Goal: Task Accomplishment & Management: Manage account settings

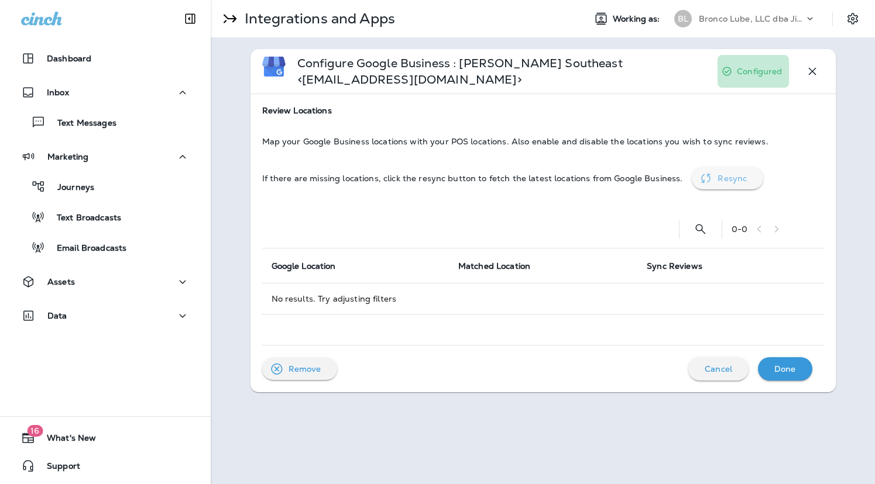
click at [725, 178] on p "Resync" at bounding box center [731, 178] width 29 height 9
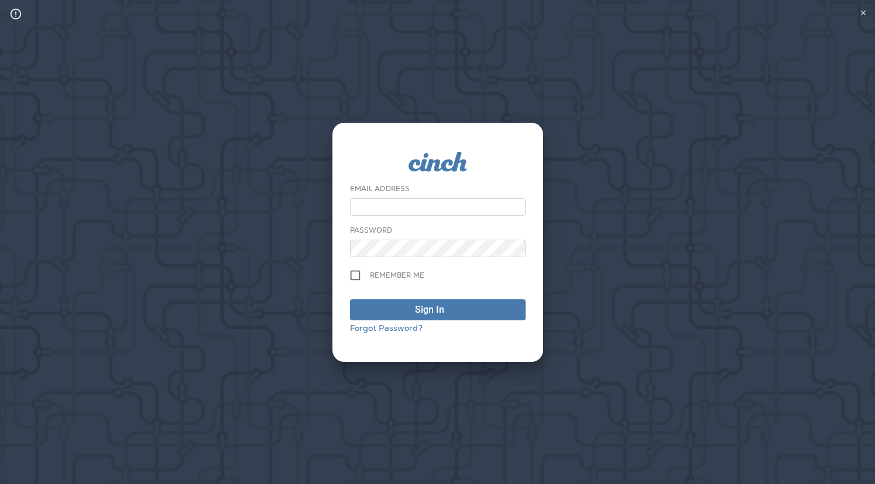
click at [483, 199] on input "email" at bounding box center [437, 207] width 175 height 18
type input "**********"
click at [350, 299] on button "Sign In" at bounding box center [437, 309] width 175 height 21
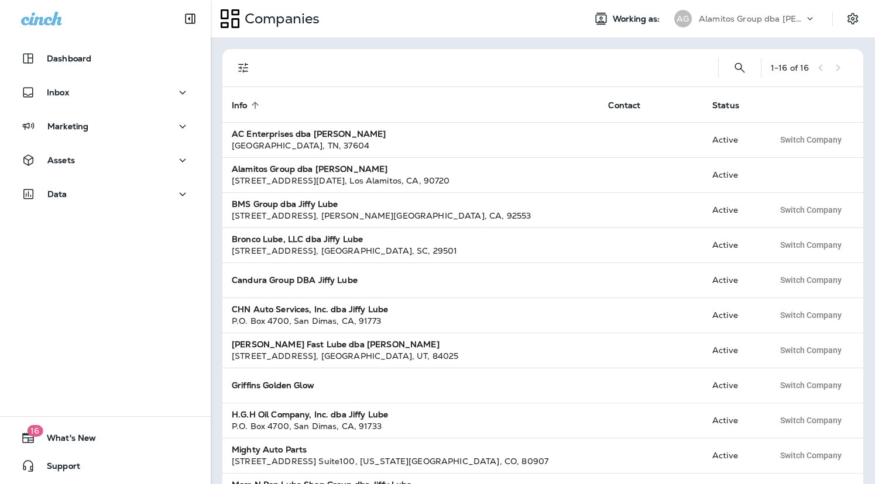
click at [774, 21] on p "Alamitos Group dba [PERSON_NAME]" at bounding box center [750, 18] width 105 height 9
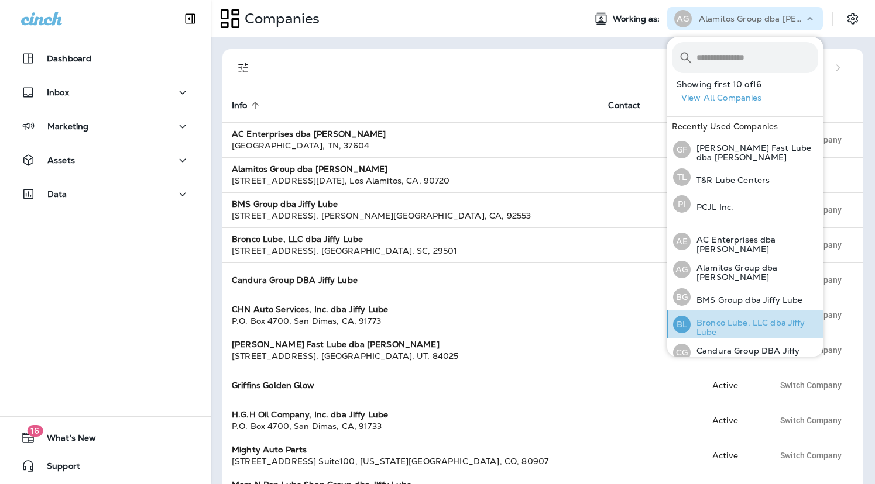
click at [746, 327] on p "Bronco Lube, LLC dba Jiffy Lube" at bounding box center [754, 327] width 128 height 19
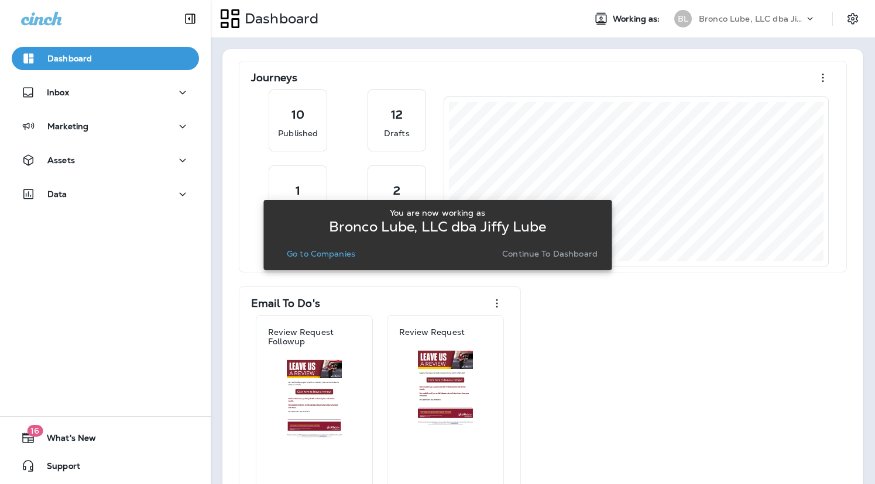
click at [342, 253] on p "Go to Companies" at bounding box center [321, 253] width 68 height 9
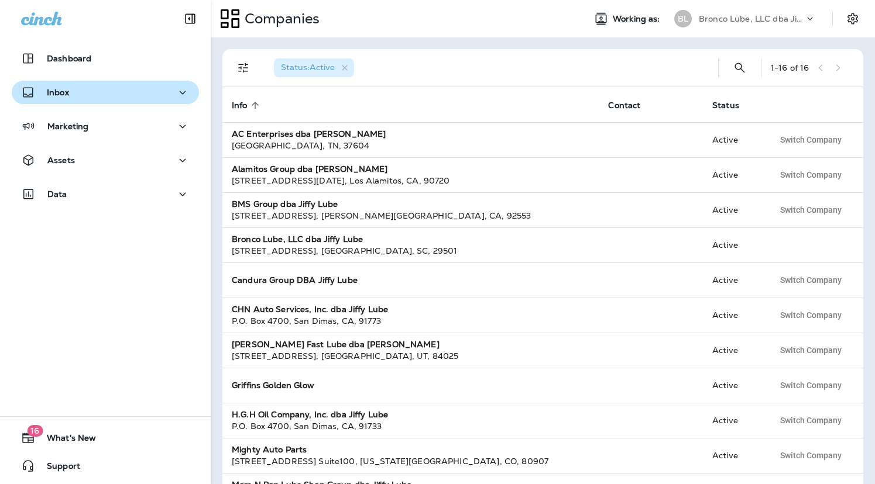
click at [55, 88] on p "Inbox" at bounding box center [58, 92] width 22 height 9
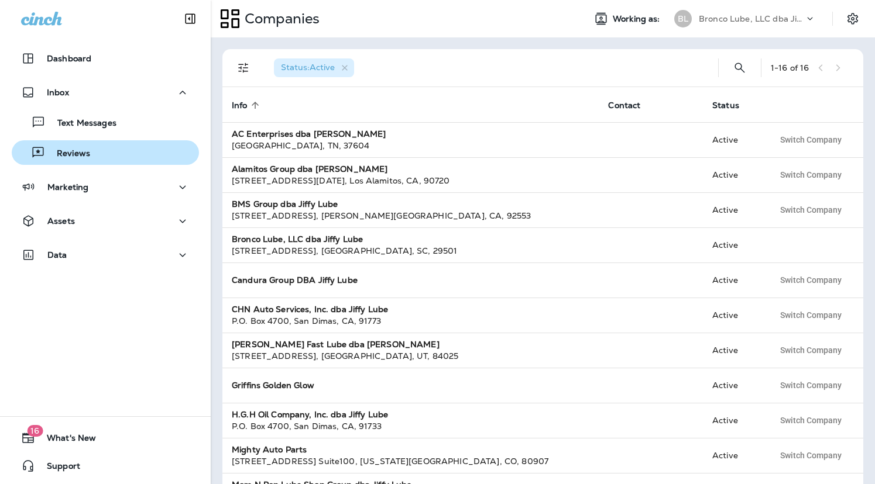
click at [71, 149] on p "Reviews" at bounding box center [67, 154] width 45 height 11
